Goal: Information Seeking & Learning: Find specific fact

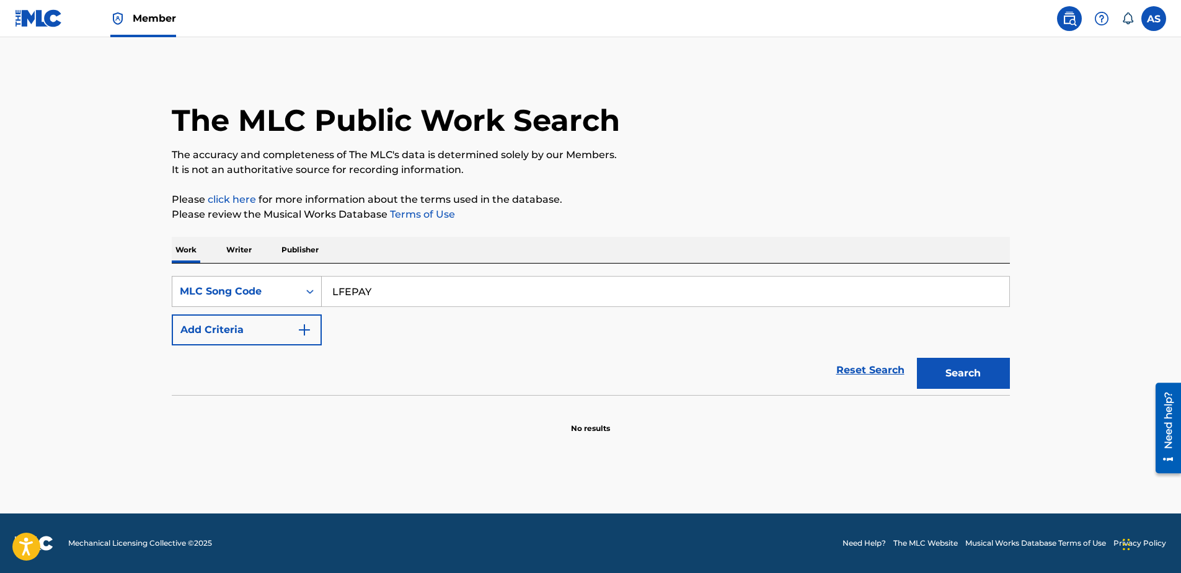
drag, startPoint x: 373, startPoint y: 290, endPoint x: 279, endPoint y: 294, distance: 94.3
click at [279, 294] on div "SearchWithCriteria206a0742-9c85-45b9-b237-48aea1ff4c06 MLC Song Code LFEPAY" at bounding box center [591, 291] width 838 height 31
paste input "BB5V6S"
click at [917, 358] on button "Search" at bounding box center [963, 373] width 93 height 31
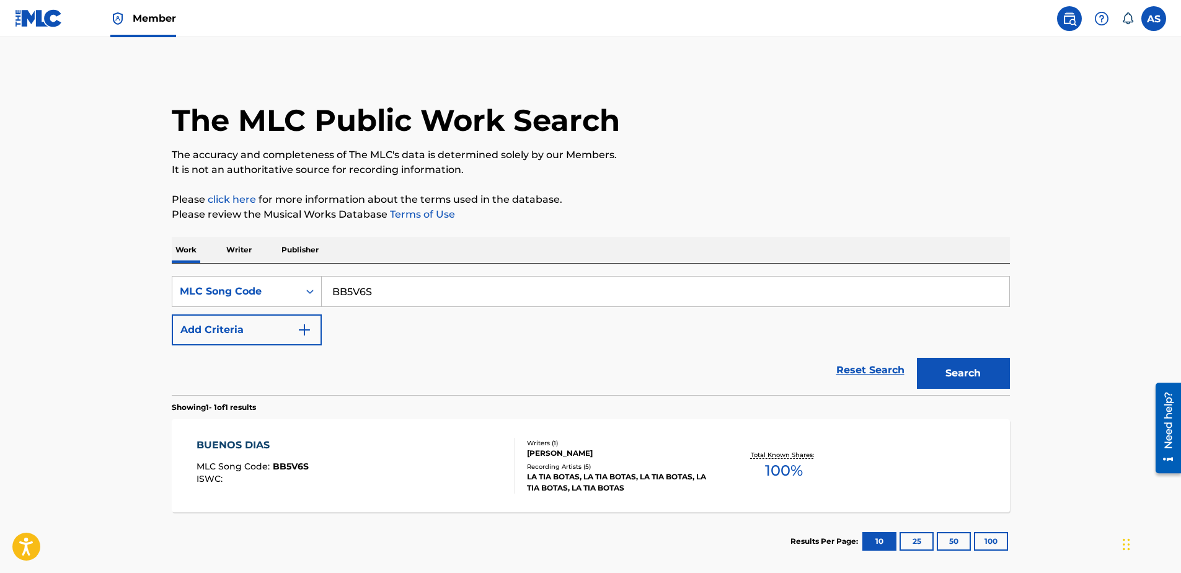
drag, startPoint x: 381, startPoint y: 297, endPoint x: 338, endPoint y: 295, distance: 42.9
click at [326, 291] on input "BB5V6S" at bounding box center [666, 292] width 688 height 30
paste input "EA5DI6"
click at [917, 358] on button "Search" at bounding box center [963, 373] width 93 height 31
drag, startPoint x: 374, startPoint y: 293, endPoint x: 328, endPoint y: 293, distance: 45.9
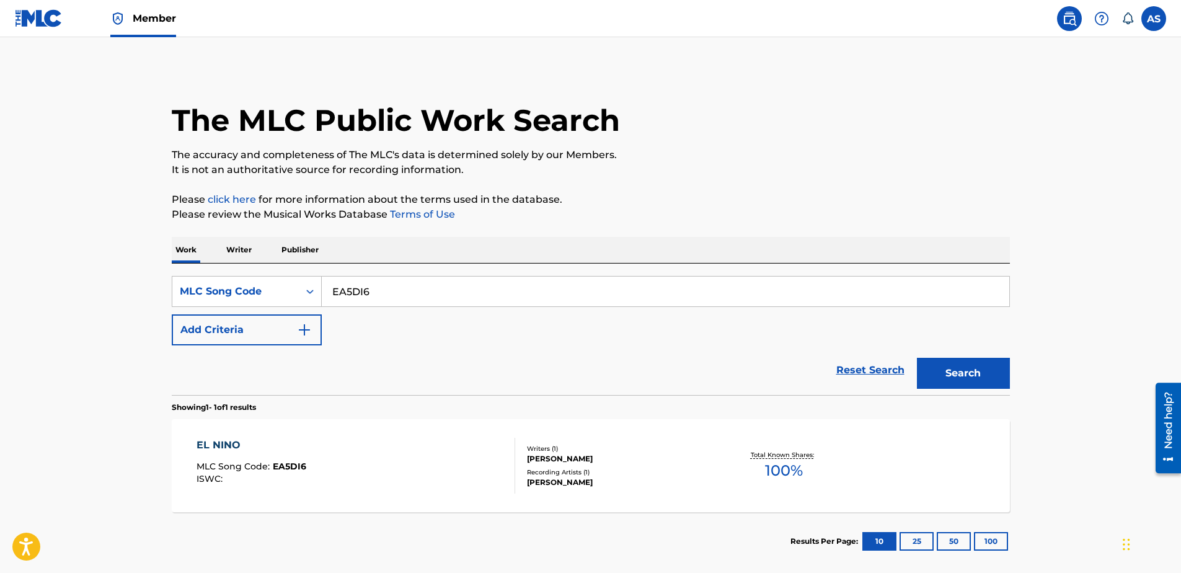
click at [328, 293] on input "EA5DI6" at bounding box center [666, 292] width 688 height 30
paste input "FE8HVW"
click at [917, 358] on button "Search" at bounding box center [963, 373] width 93 height 31
drag, startPoint x: 321, startPoint y: 291, endPoint x: 286, endPoint y: 290, distance: 34.7
click at [286, 290] on div "SearchWithCriteria206a0742-9c85-45b9-b237-48aea1ff4c06 MLC Song Code FE8HVW" at bounding box center [591, 291] width 838 height 31
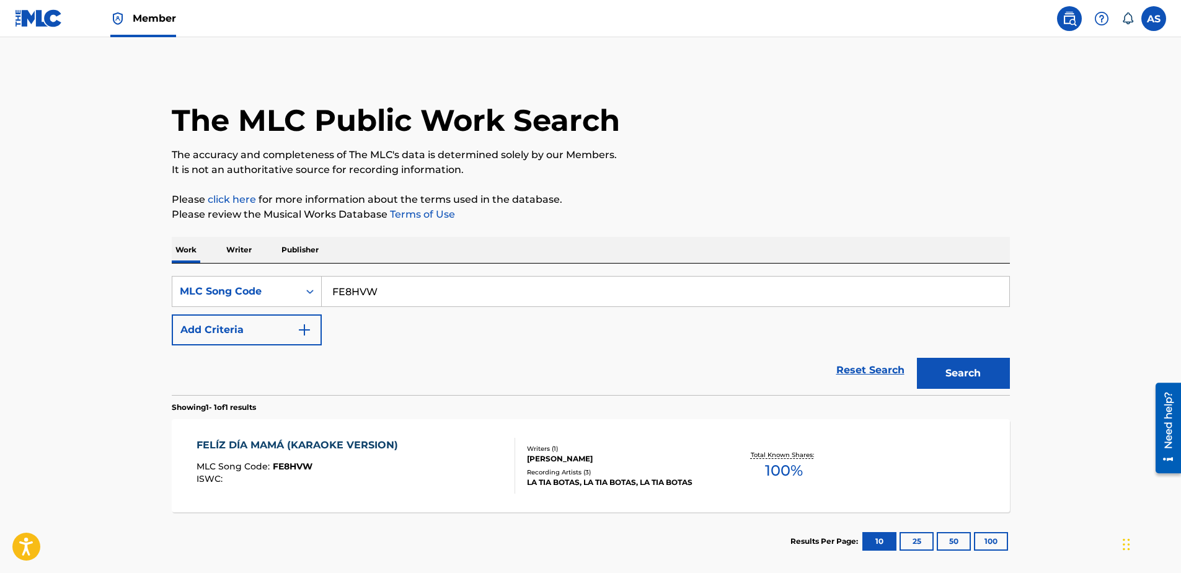
paste input "E06494"
click at [956, 370] on button "Search" at bounding box center [963, 373] width 93 height 31
drag, startPoint x: 402, startPoint y: 293, endPoint x: 309, endPoint y: 286, distance: 93.3
click at [309, 286] on div "SearchWithCriteria206a0742-9c85-45b9-b237-48aea1ff4c06 MLC Song Code E06494" at bounding box center [591, 291] width 838 height 31
paste input "93263"
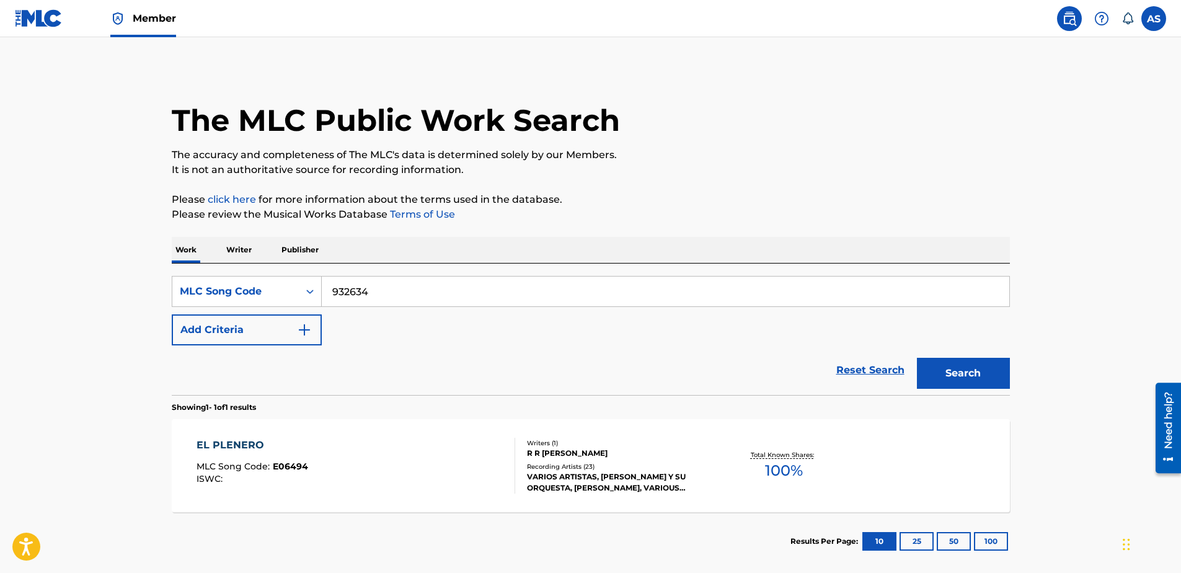
click at [952, 367] on button "Search" at bounding box center [963, 373] width 93 height 31
drag, startPoint x: 385, startPoint y: 295, endPoint x: 310, endPoint y: 286, distance: 75.6
click at [310, 286] on div "SearchWithCriteria206a0742-9c85-45b9-b237-48aea1ff4c06 MLC Song Code 932634" at bounding box center [591, 291] width 838 height 31
paste input "R05892"
click at [956, 368] on button "Search" at bounding box center [963, 373] width 93 height 31
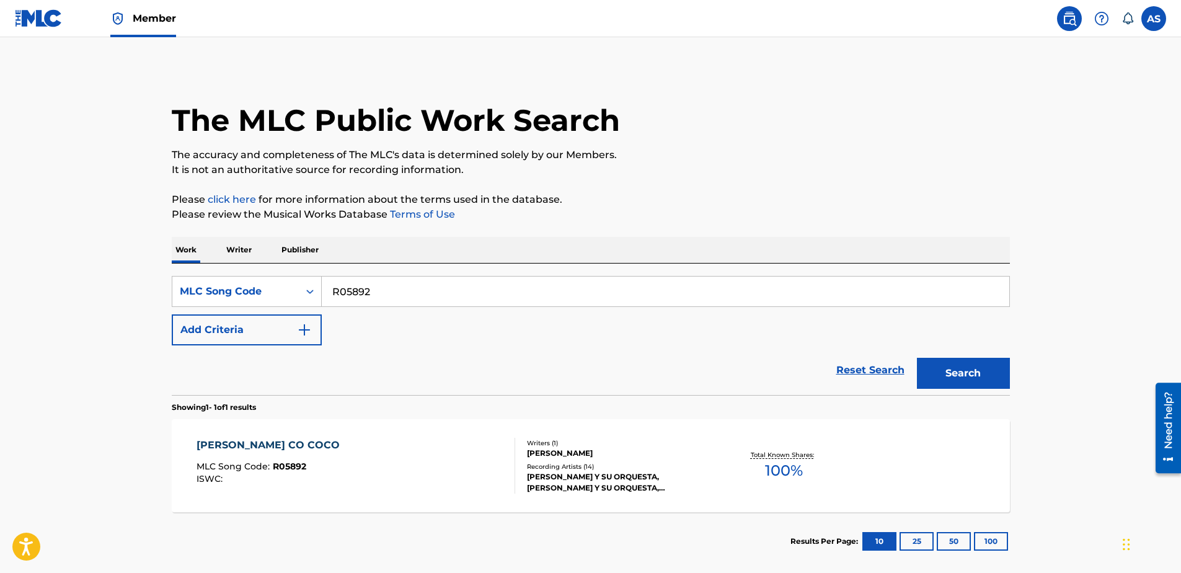
drag, startPoint x: 334, startPoint y: 291, endPoint x: 324, endPoint y: 291, distance: 9.9
click at [325, 291] on input "R05892" at bounding box center [666, 292] width 688 height 30
paste input "C12747"
click at [978, 379] on button "Search" at bounding box center [963, 373] width 93 height 31
drag, startPoint x: 413, startPoint y: 293, endPoint x: 209, endPoint y: 297, distance: 204.0
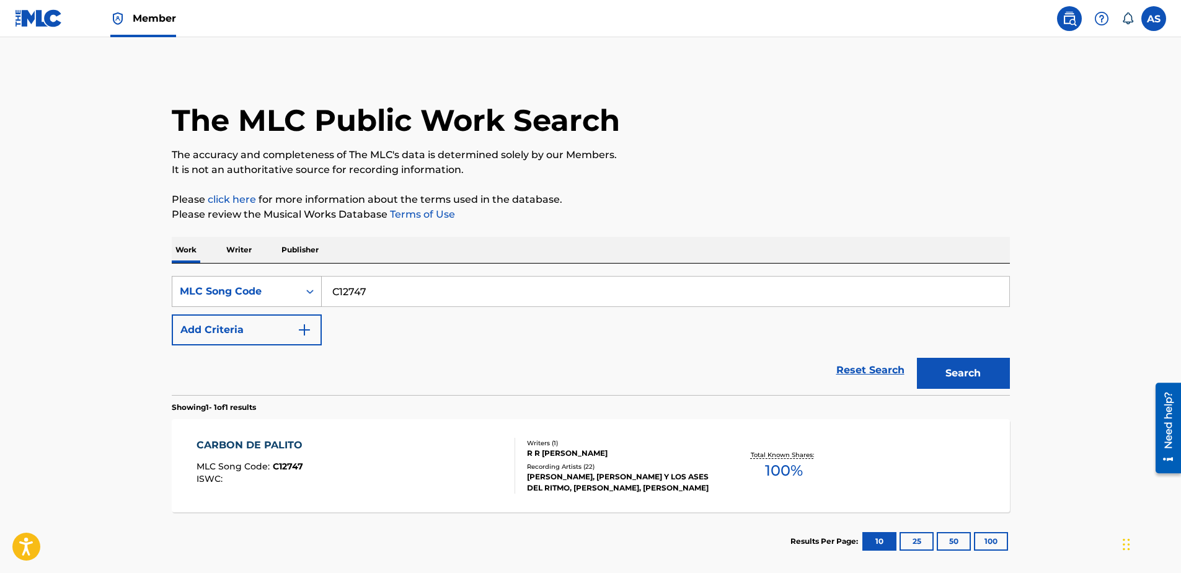
click at [209, 297] on div "SearchWithCriteria206a0742-9c85-45b9-b237-48aea1ff4c06 MLC Song Code C12747" at bounding box center [591, 291] width 838 height 31
paste input "I60Q5"
type input "CI60Q5"
click at [952, 378] on button "Search" at bounding box center [963, 373] width 93 height 31
